Goal: Communication & Community: Answer question/provide support

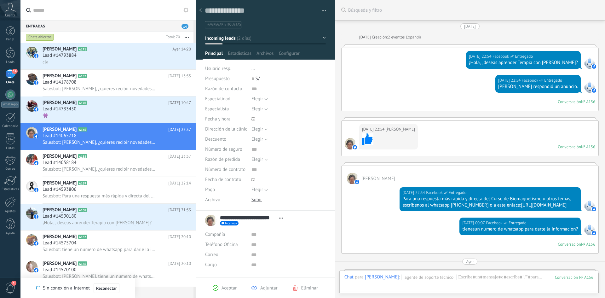
scroll to position [9, 0]
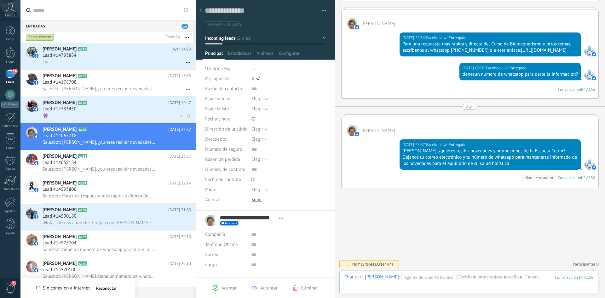
click at [95, 109] on div "Lead #14733450" at bounding box center [117, 109] width 149 height 6
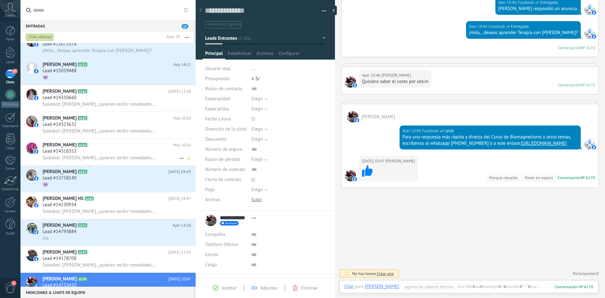
scroll to position [141, 0]
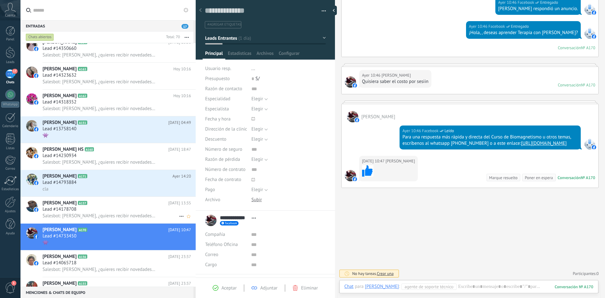
click at [72, 206] on span "Lead #14178708" at bounding box center [60, 209] width 34 height 6
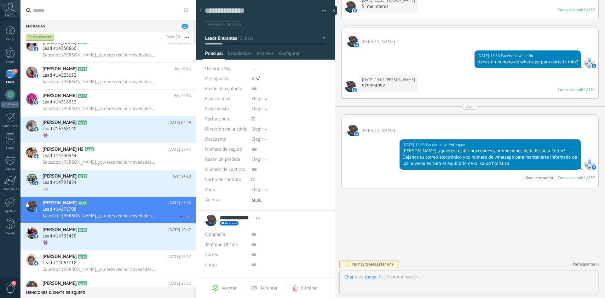
scroll to position [9, 0]
click at [65, 186] on div "cla" at bounding box center [117, 189] width 149 height 7
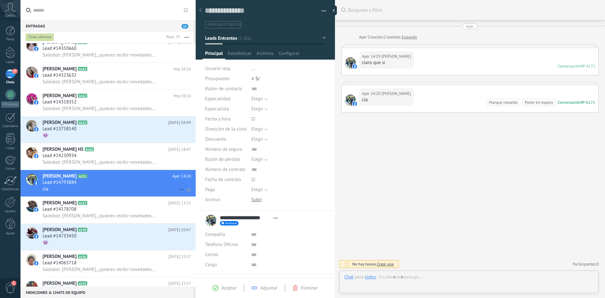
type textarea "**********"
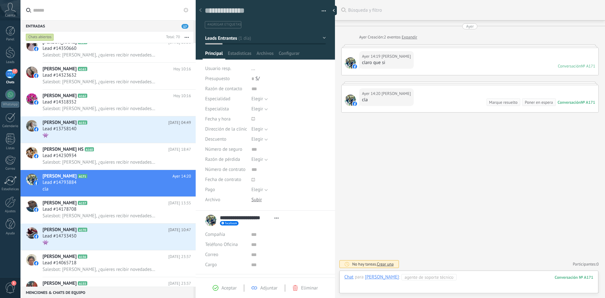
click at [483, 276] on div at bounding box center [469, 283] width 249 height 19
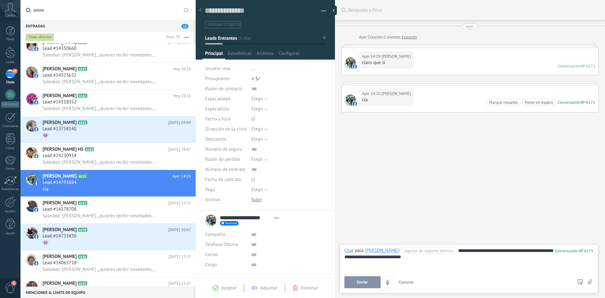
click at [369, 282] on button "Enviar" at bounding box center [363, 282] width 36 height 12
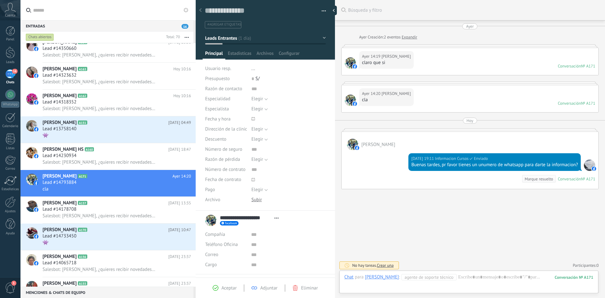
scroll to position [1, 0]
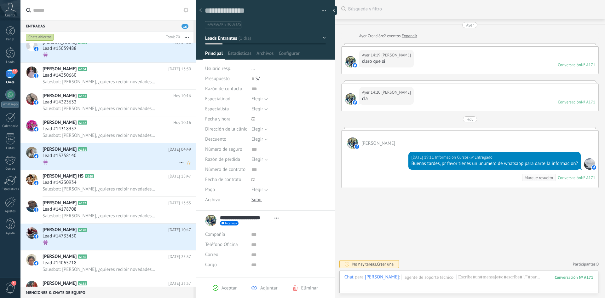
click at [100, 157] on div "Lead #13758140" at bounding box center [117, 156] width 149 height 6
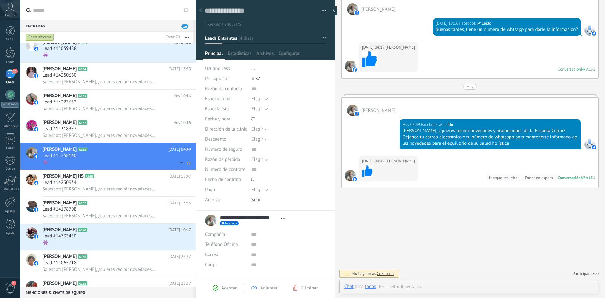
scroll to position [377, 0]
click at [79, 136] on span "Salesbot: [PERSON_NAME], ¿quieres recibir novedades y promociones de la Escuela…" at bounding box center [100, 135] width 114 height 6
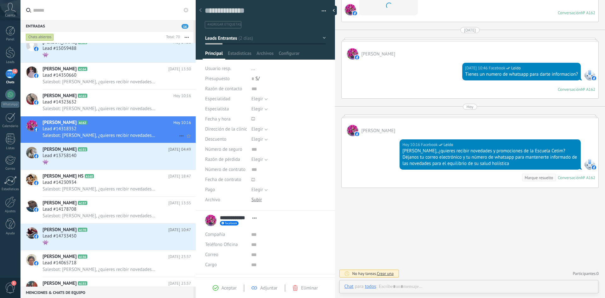
scroll to position [9, 0]
click at [69, 108] on span "Salesbot: [PERSON_NAME], ¿quieres recibir novedades y promociones de la Escuela…" at bounding box center [100, 109] width 114 height 6
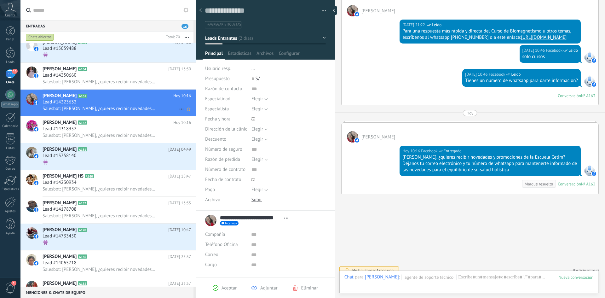
scroll to position [9, 0]
click at [73, 78] on span "Lead #14350660" at bounding box center [60, 75] width 34 height 6
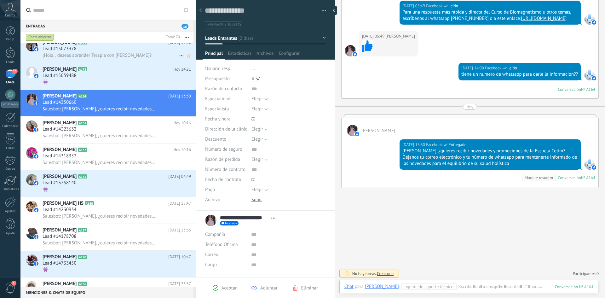
scroll to position [85, 0]
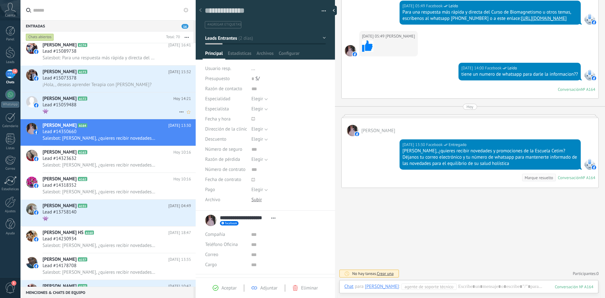
click at [75, 106] on span "Lead #15059488" at bounding box center [60, 105] width 34 height 6
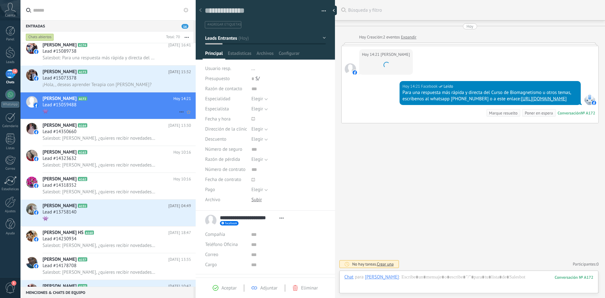
scroll to position [9, 0]
click at [65, 78] on span "Lead #15073378" at bounding box center [60, 78] width 34 height 6
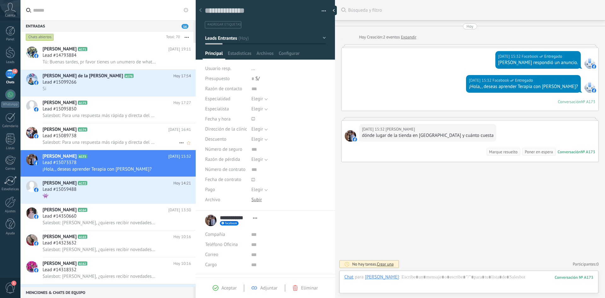
click at [101, 137] on div "Lead #15089738" at bounding box center [117, 136] width 149 height 6
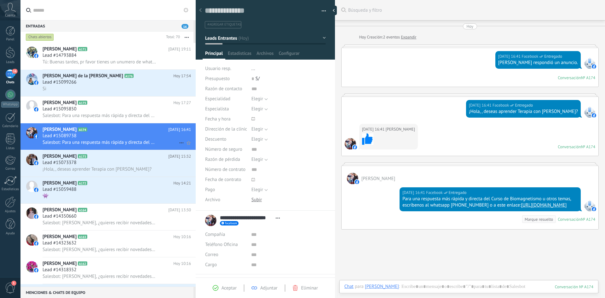
scroll to position [42, 0]
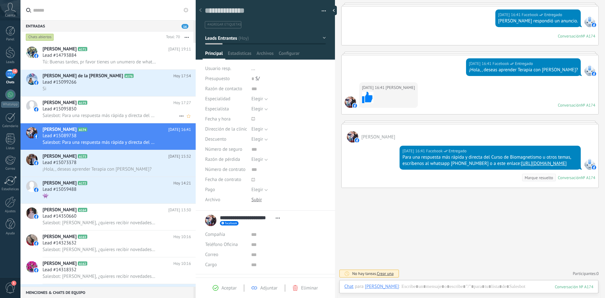
click at [111, 109] on div "Lead #15095850" at bounding box center [117, 109] width 149 height 6
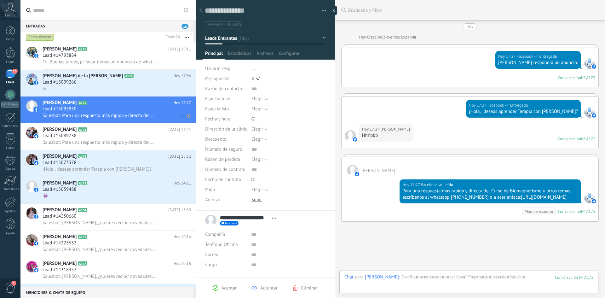
scroll to position [34, 0]
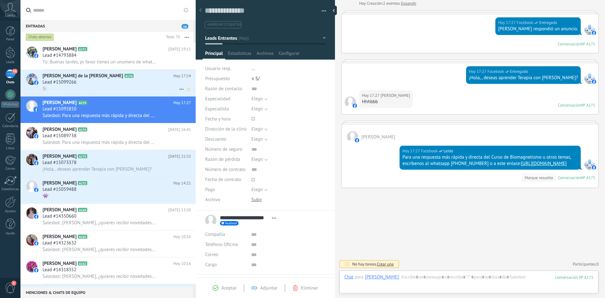
click at [96, 83] on div "Lead #15099266" at bounding box center [117, 82] width 149 height 6
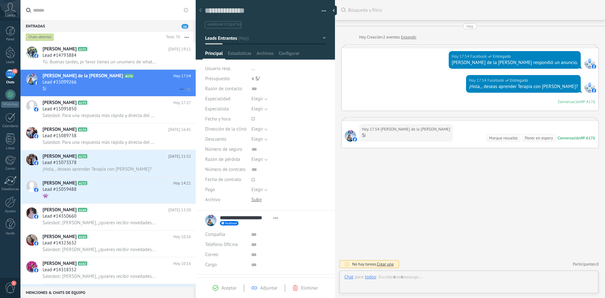
type textarea "**********"
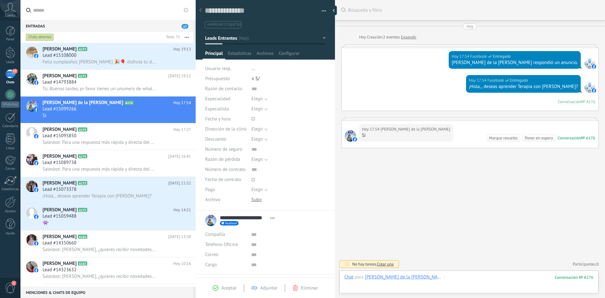
click at [427, 276] on div at bounding box center [469, 283] width 249 height 19
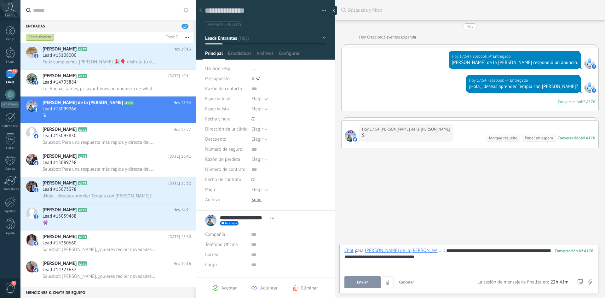
click at [370, 281] on button "Enviar" at bounding box center [363, 282] width 36 height 12
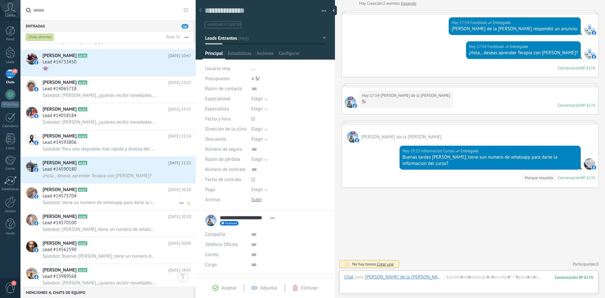
scroll to position [342, 0]
click at [90, 172] on div "Lead #14590180" at bounding box center [117, 170] width 149 height 6
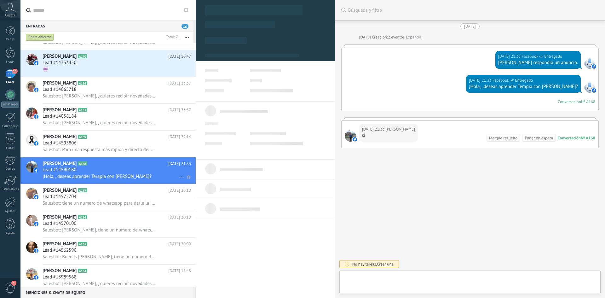
type textarea "**********"
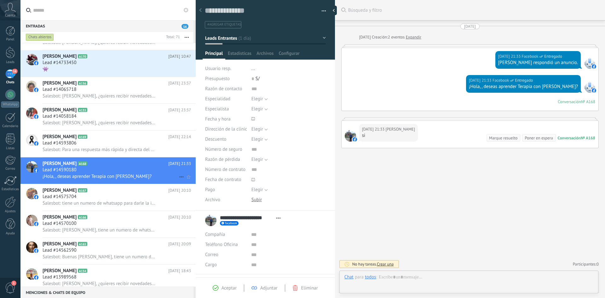
scroll to position [9, 0]
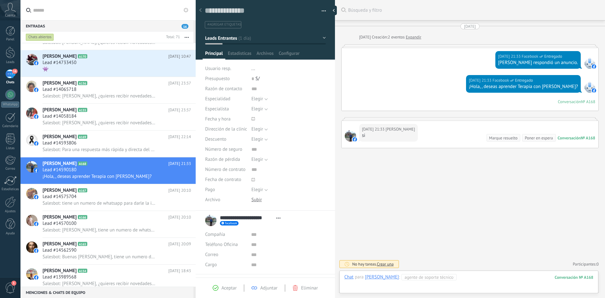
click at [484, 277] on div at bounding box center [469, 283] width 249 height 19
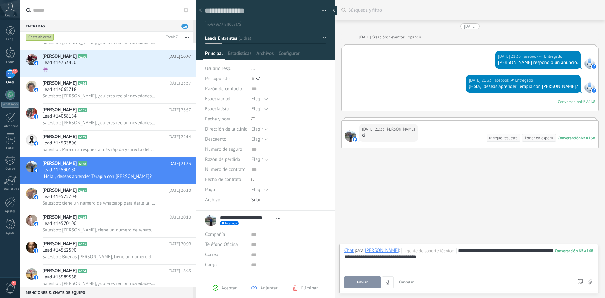
click at [371, 278] on button "Enviar" at bounding box center [363, 282] width 36 height 12
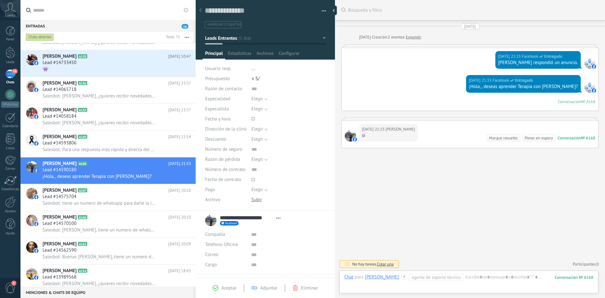
scroll to position [43, 0]
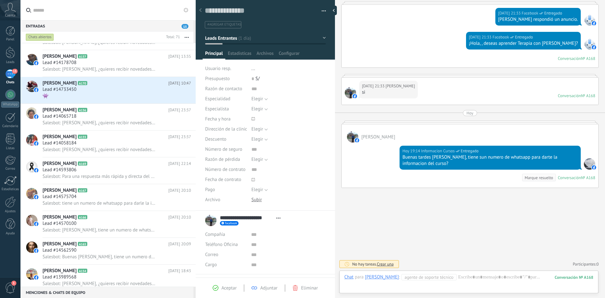
drag, startPoint x: 432, startPoint y: 159, endPoint x: 423, endPoint y: 158, distance: 9.9
click at [423, 158] on div "Buenas tardes [PERSON_NAME], tiene sun numero de whatsapp para darte la informa…" at bounding box center [491, 160] width 176 height 13
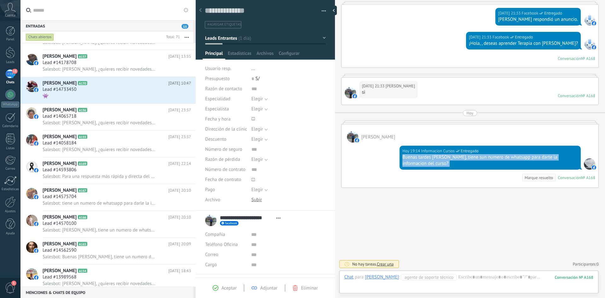
copy div "Buenas tardes [PERSON_NAME], tiene sun numero de whatsapp para darte la informa…"
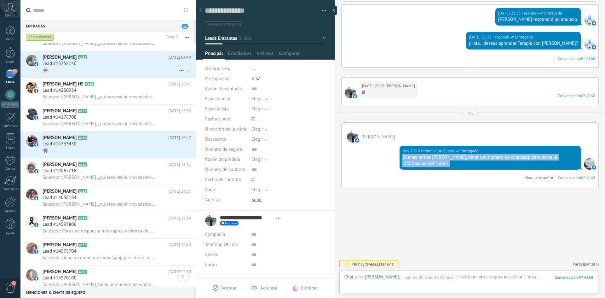
scroll to position [266, 0]
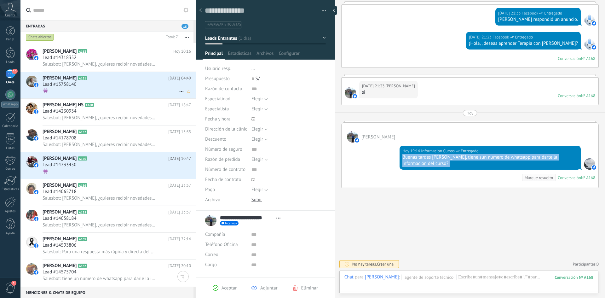
click at [71, 82] on span "Lead #13758140" at bounding box center [60, 84] width 34 height 6
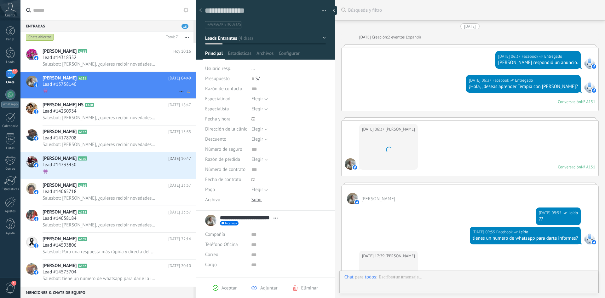
type textarea "**********"
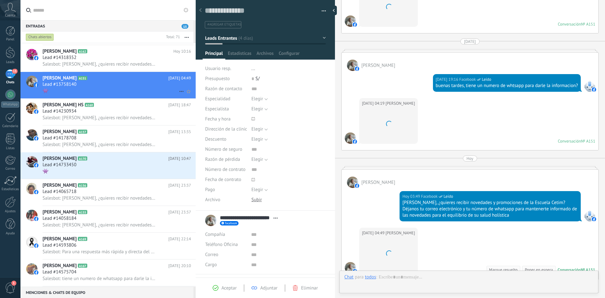
scroll to position [9, 0]
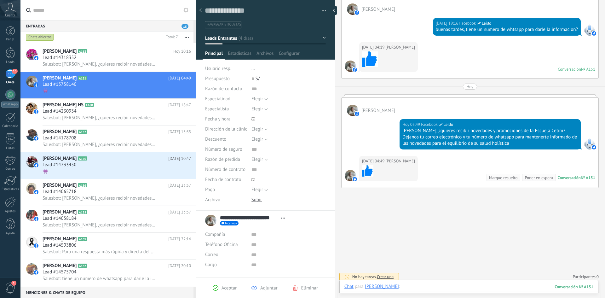
click at [471, 284] on div at bounding box center [469, 292] width 249 height 19
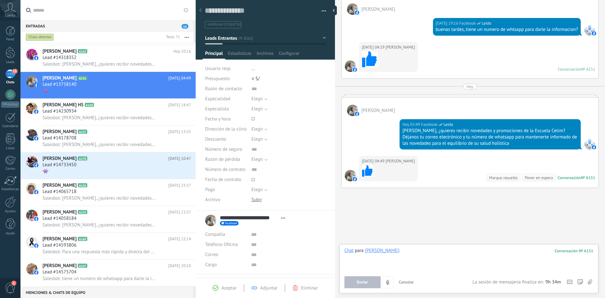
paste div
click at [468, 252] on div "**********" at bounding box center [469, 260] width 249 height 24
click at [369, 281] on button "Enviar" at bounding box center [363, 282] width 36 height 12
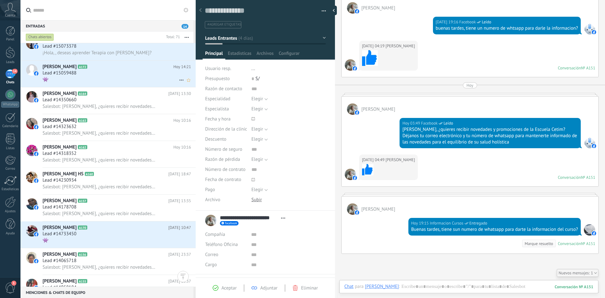
scroll to position [175, 0]
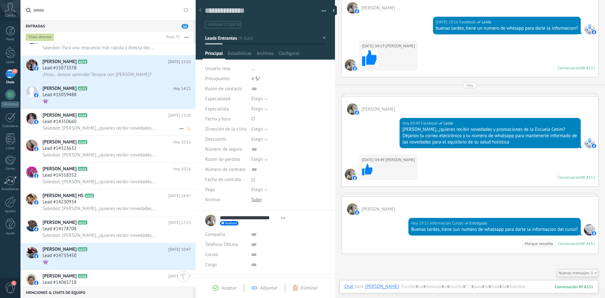
click at [85, 126] on span "Salesbot: [PERSON_NAME], ¿quieres recibir novedades y promociones de la Escuela…" at bounding box center [100, 128] width 114 height 6
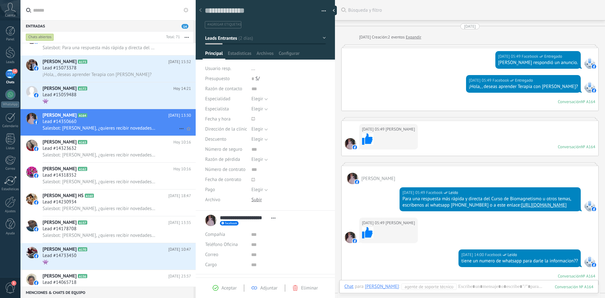
scroll to position [187, 0]
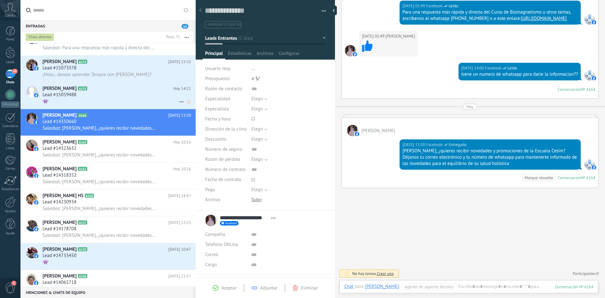
click at [71, 98] on div "👾" at bounding box center [117, 101] width 149 height 7
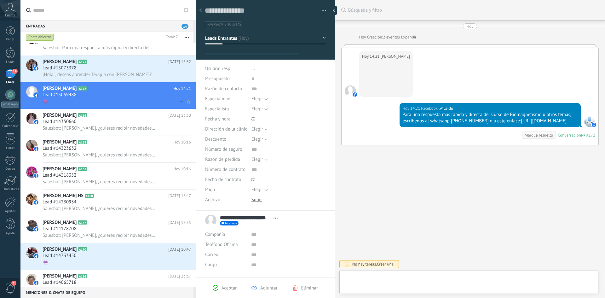
type textarea "**********"
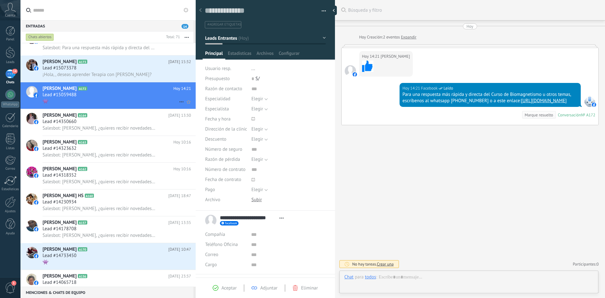
scroll to position [9, 0]
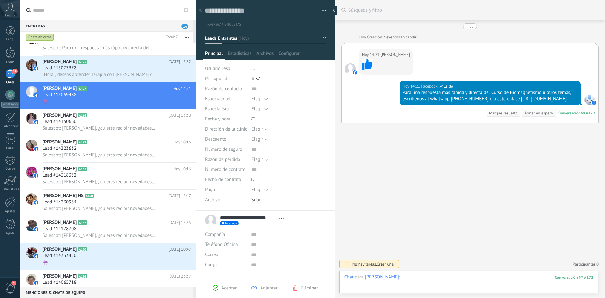
click at [448, 276] on div at bounding box center [469, 283] width 249 height 19
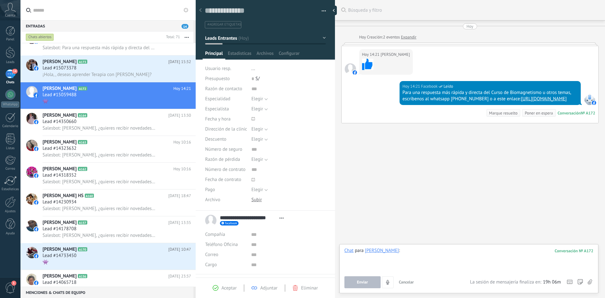
paste div
click at [466, 250] on div "**********" at bounding box center [469, 260] width 249 height 24
click at [360, 280] on span "Enviar" at bounding box center [362, 282] width 11 height 4
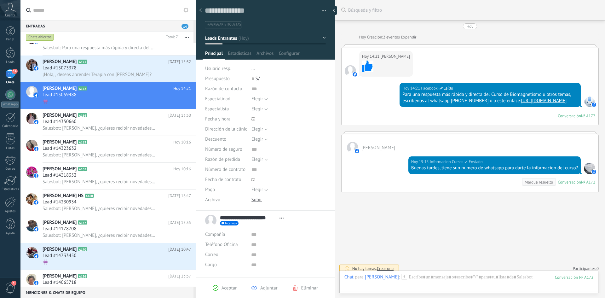
scroll to position [4, 0]
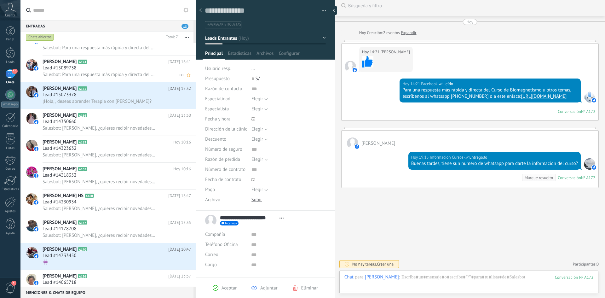
click at [78, 74] on span "Salesbot: Para una respuesta más rápida y directa del Curso de Biomagnetismo u …" at bounding box center [100, 75] width 114 height 6
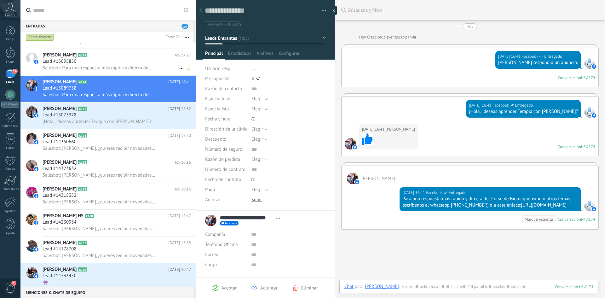
scroll to position [42, 0]
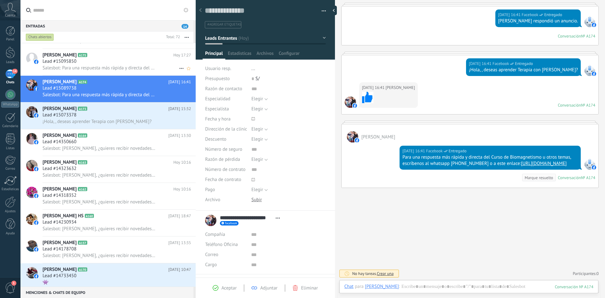
click at [77, 66] on span "Salesbot: Para una respuesta más rápida y directa del Curso de Biomagnetismo u …" at bounding box center [100, 68] width 114 height 6
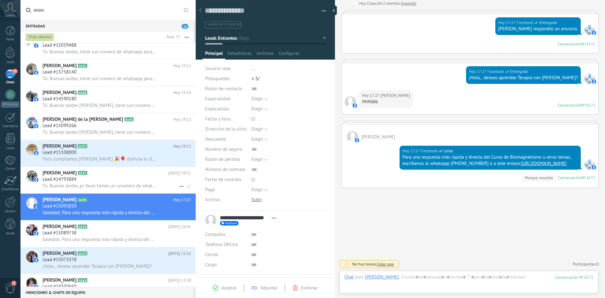
scroll to position [35, 0]
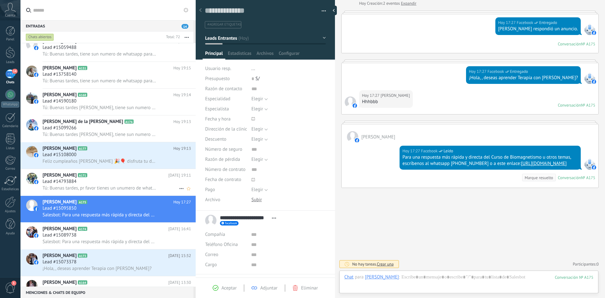
click at [95, 155] on div "Lead #15108000" at bounding box center [117, 155] width 149 height 6
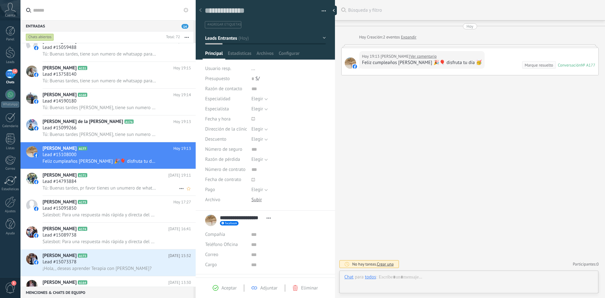
scroll to position [9, 0]
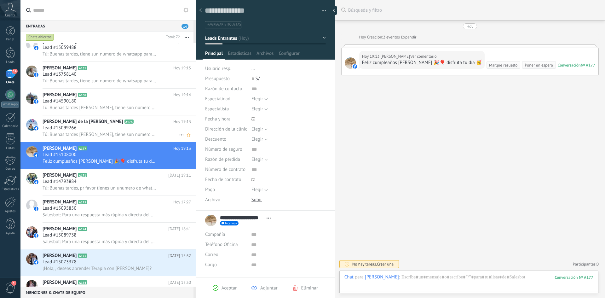
click at [75, 132] on span "Tú: Buenas tardes [PERSON_NAME], tiene sun numero de whatsapp para darte la inf…" at bounding box center [100, 134] width 114 height 6
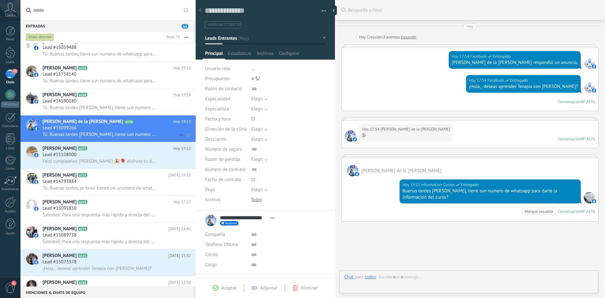
scroll to position [34, 0]
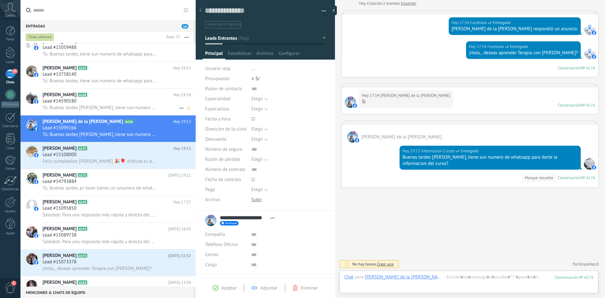
click at [66, 107] on span "Tú: Buenas tardes [PERSON_NAME], tiene sun numero de whatsapp para darte la inf…" at bounding box center [100, 108] width 114 height 6
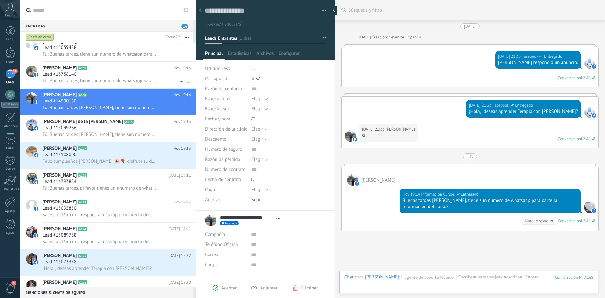
scroll to position [43, 0]
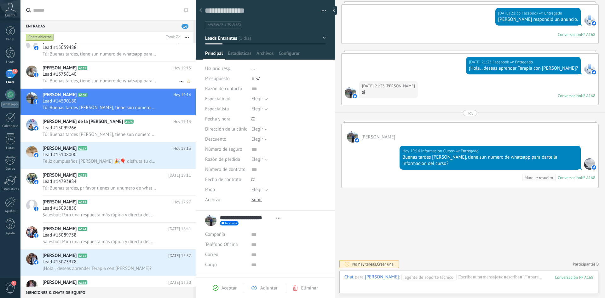
click at [68, 77] on span "Lead #13758140" at bounding box center [60, 74] width 34 height 6
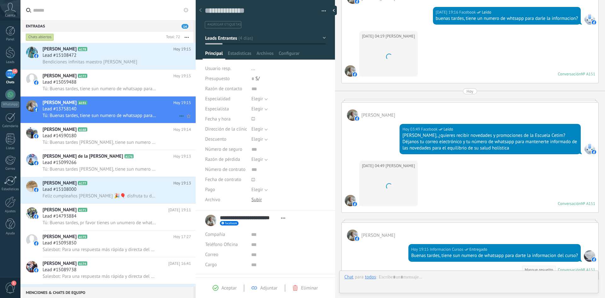
scroll to position [9, 0]
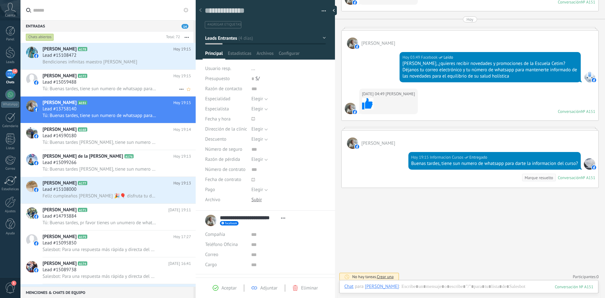
click at [67, 84] on span "Lead #15059488" at bounding box center [60, 82] width 34 height 6
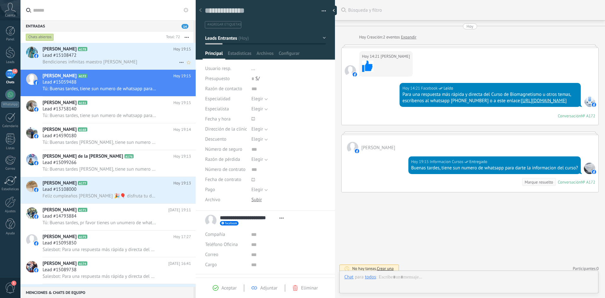
scroll to position [4, 0]
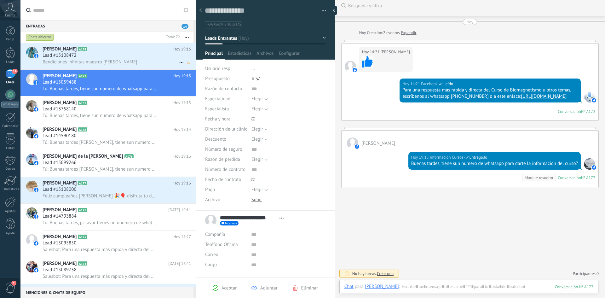
click at [69, 62] on span "Bendiciones infinitas maestro [PERSON_NAME]" at bounding box center [90, 62] width 95 height 6
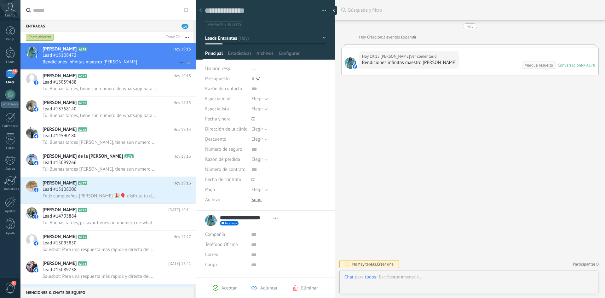
type textarea "**********"
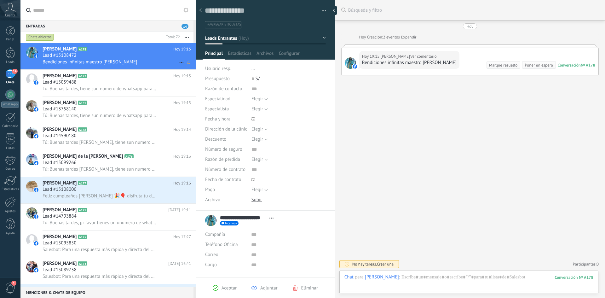
scroll to position [9, 0]
